Goal: Find specific page/section: Find specific page/section

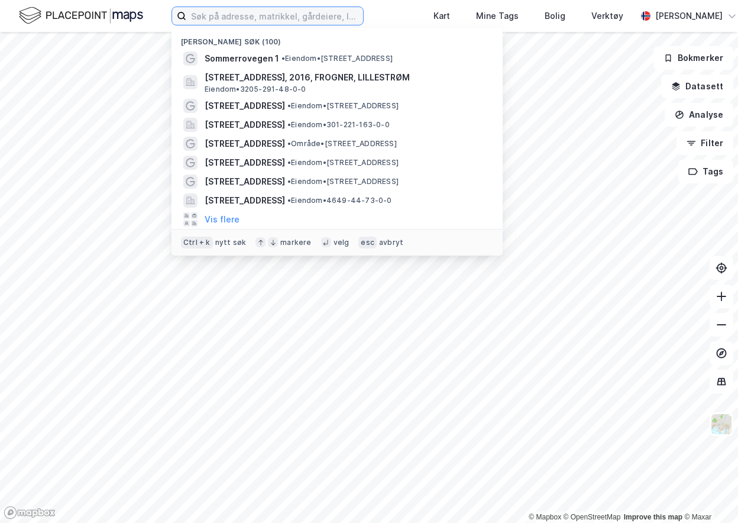
click at [279, 12] on input at bounding box center [274, 16] width 177 height 18
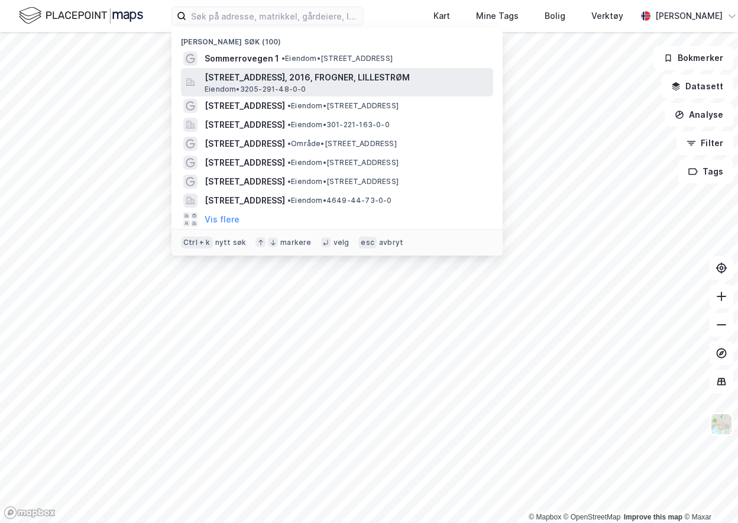
click at [272, 79] on span "[STREET_ADDRESS], 2016, FROGNER, LILLESTRØM" at bounding box center [347, 77] width 284 height 14
